Goal: Information Seeking & Learning: Learn about a topic

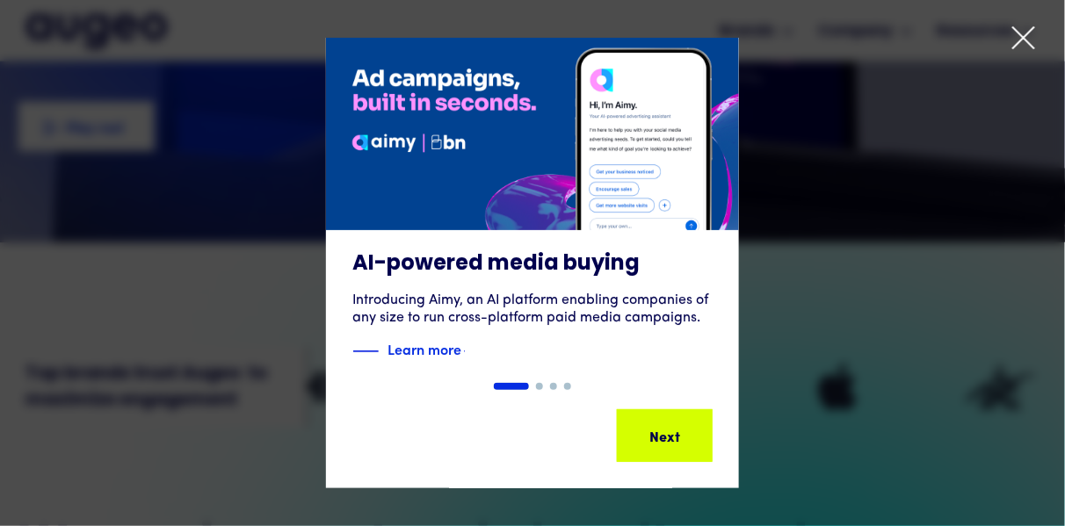
click at [1017, 54] on div at bounding box center [1024, 41] width 26 height 33
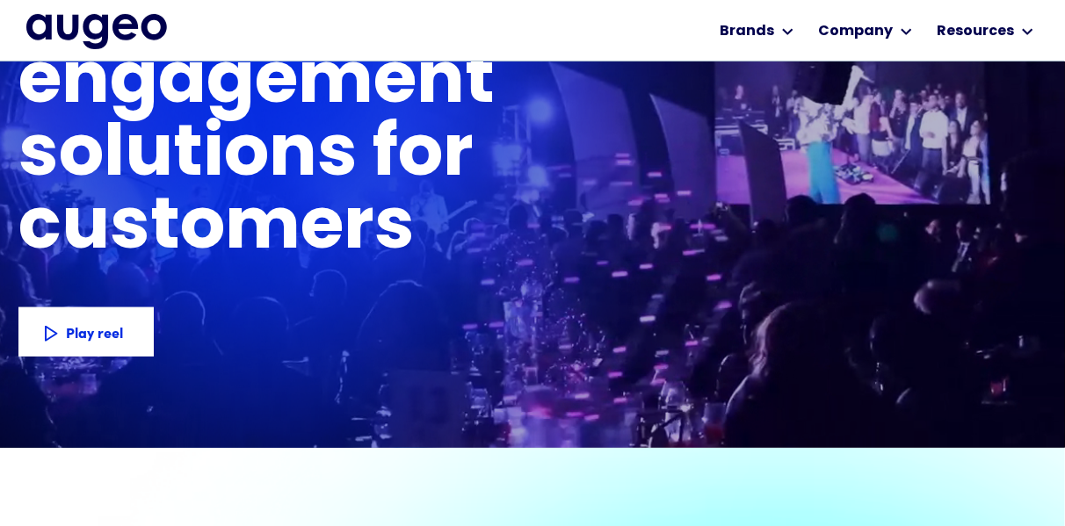
scroll to position [128, 0]
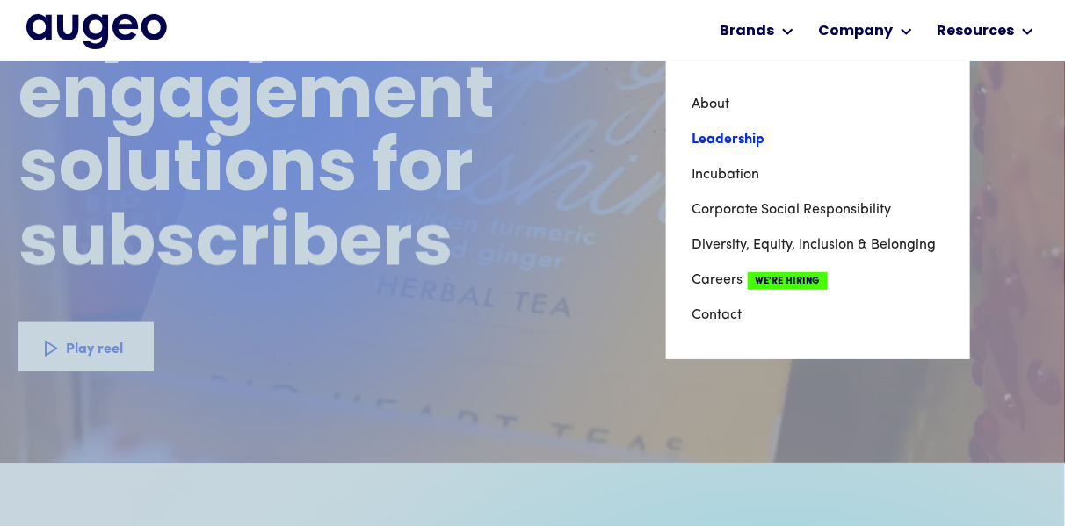
click at [746, 142] on link "Leadership" at bounding box center [818, 139] width 251 height 35
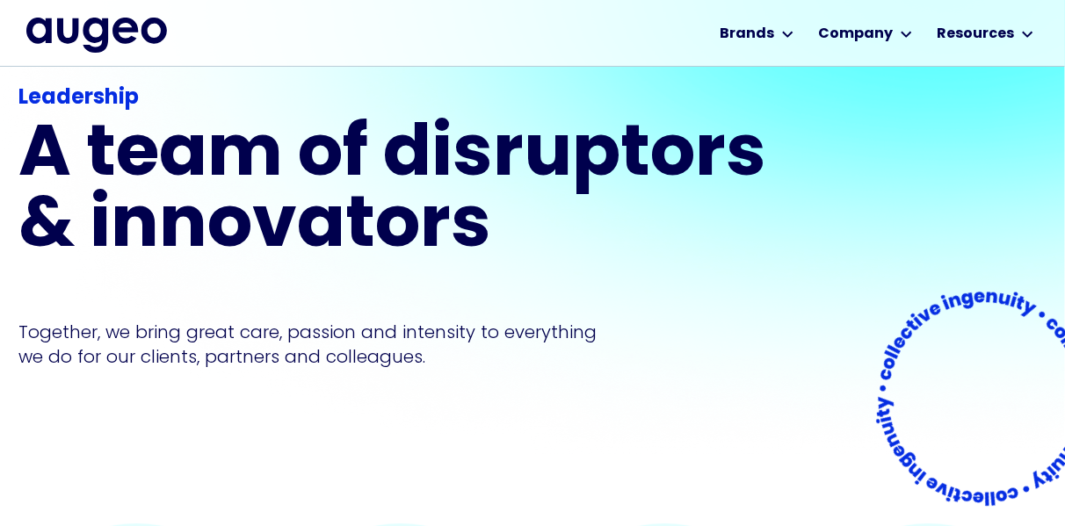
scroll to position [23, 0]
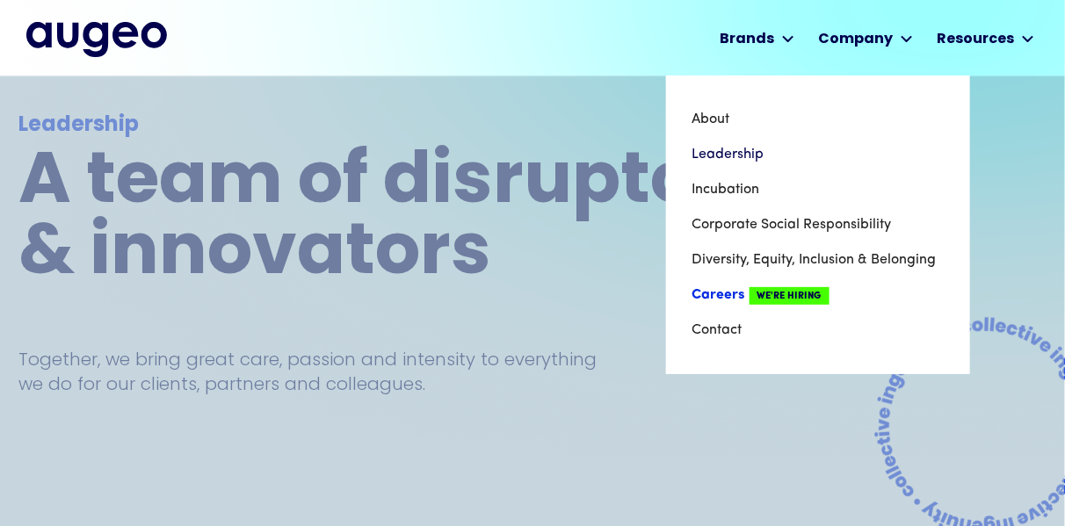
click at [728, 299] on link "Careers We're Hiring" at bounding box center [818, 295] width 251 height 35
